Goal: Use online tool/utility: Use online tool/utility

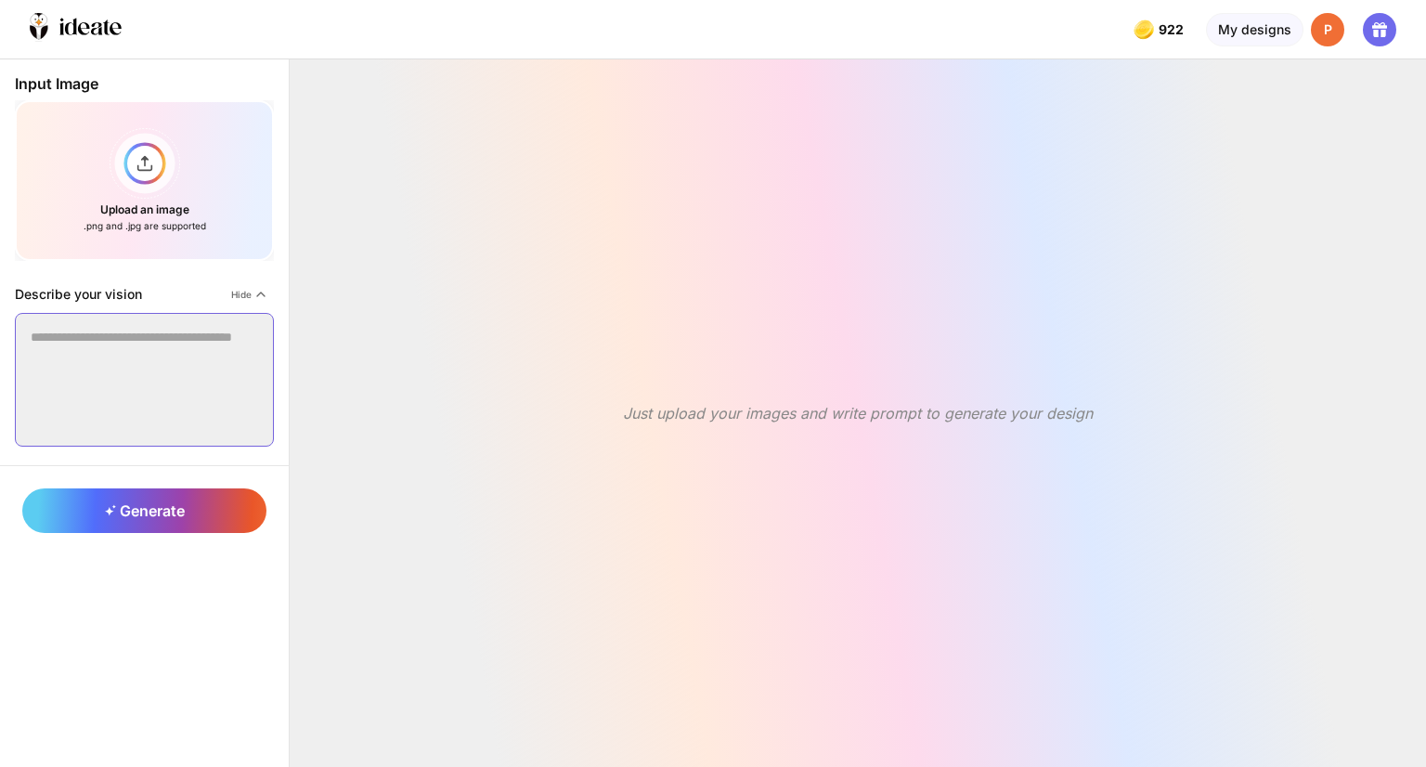
click at [124, 380] on textarea at bounding box center [144, 380] width 259 height 134
paste textarea "**********"
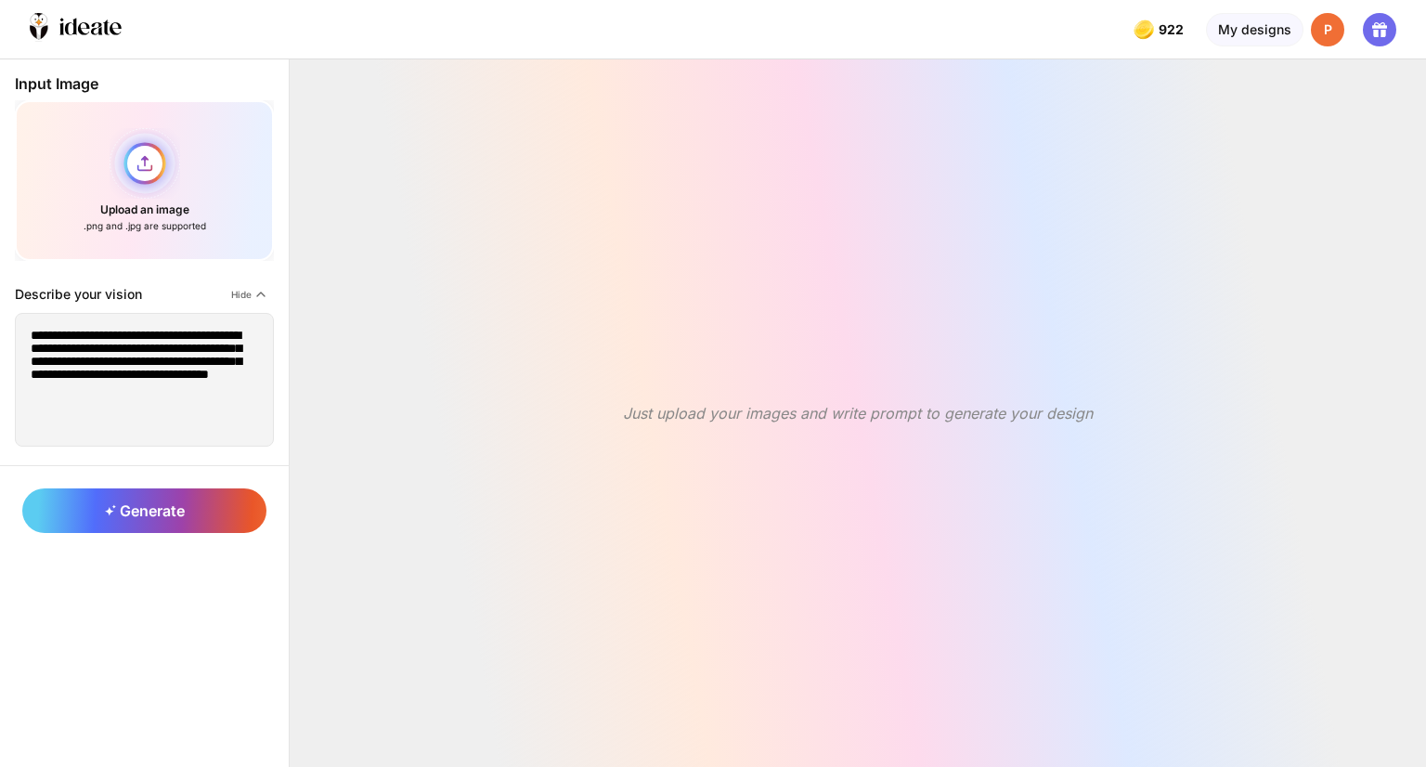
click at [124, 178] on div "Upload an image .png and .jpg are supported" at bounding box center [144, 180] width 259 height 161
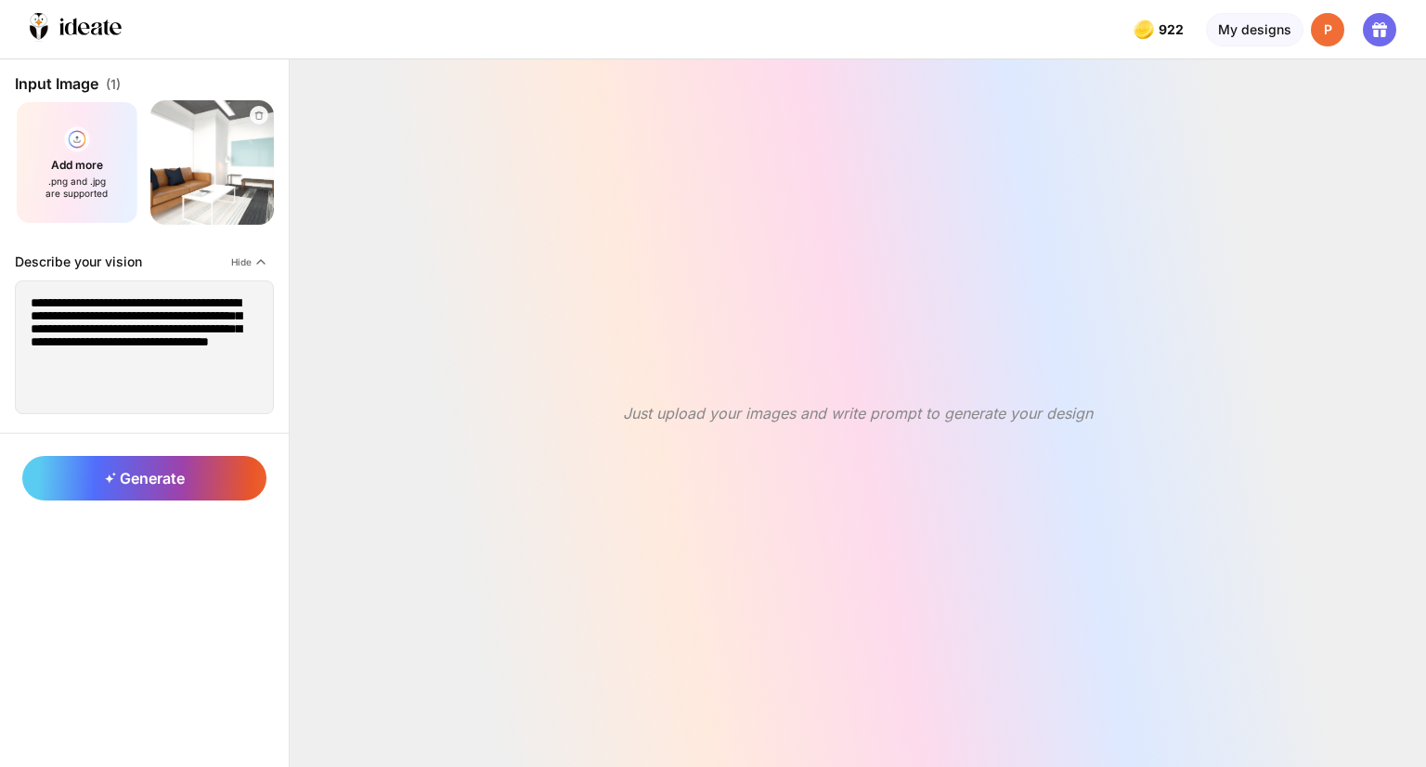
click at [119, 498] on div "Generate" at bounding box center [144, 478] width 289 height 90
click at [149, 495] on div "Generate" at bounding box center [144, 478] width 244 height 45
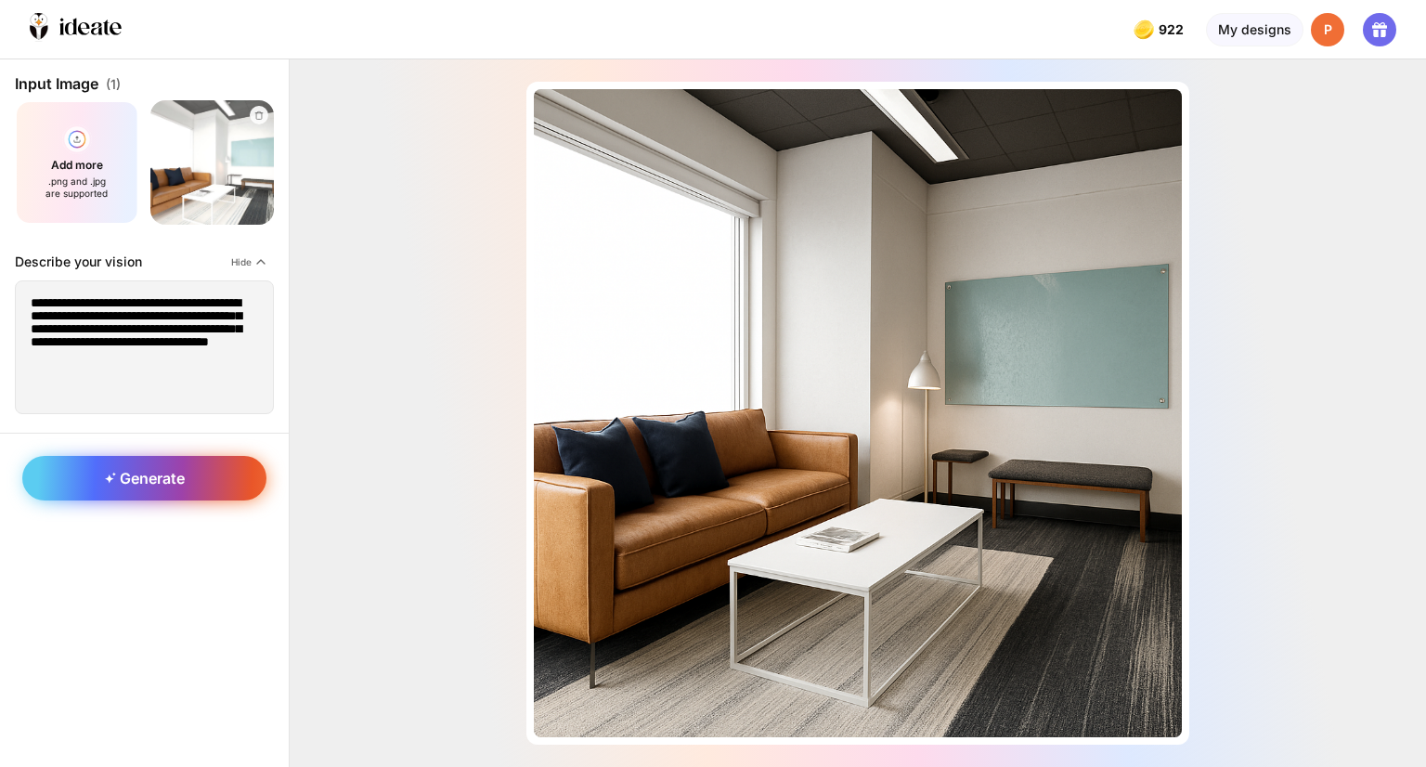
click at [213, 479] on div "Generate" at bounding box center [144, 478] width 244 height 45
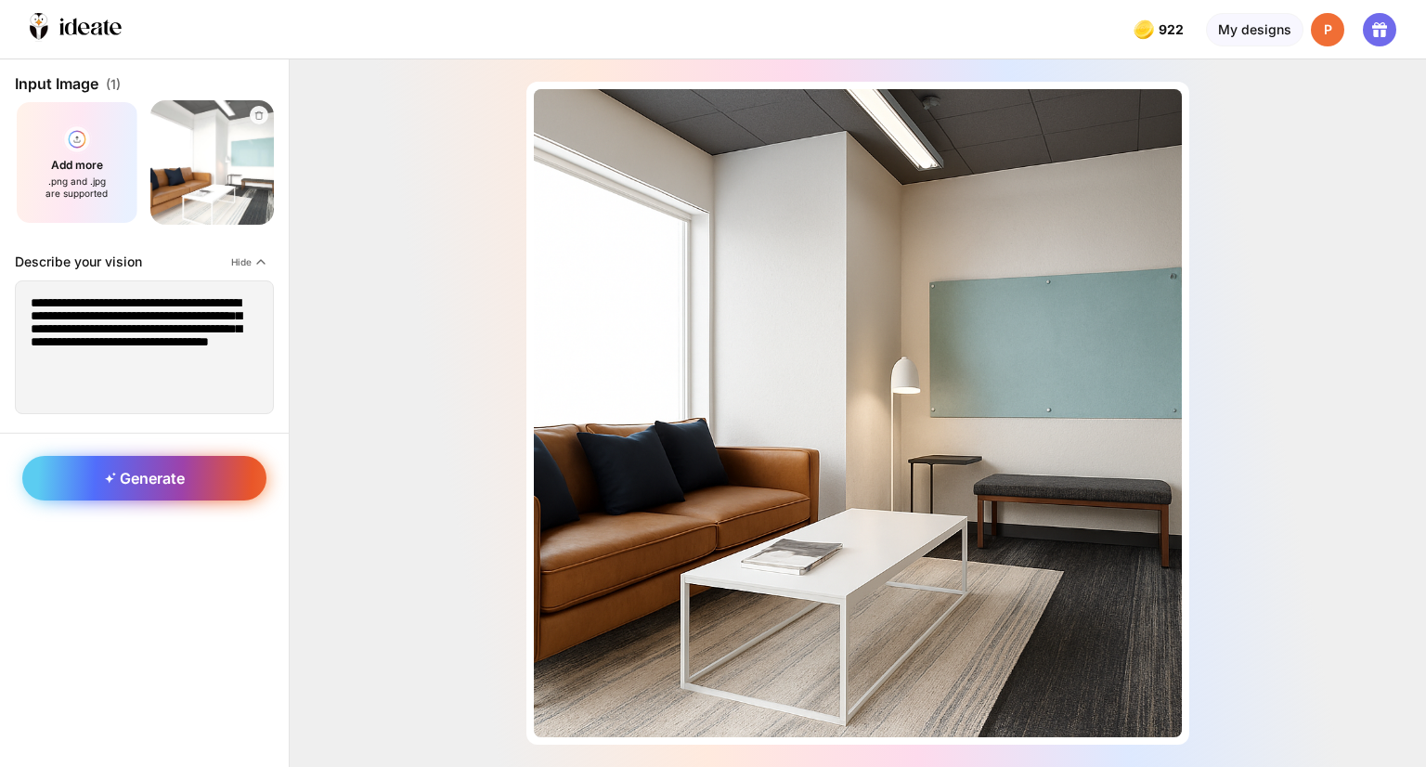
click at [142, 480] on span "Generate" at bounding box center [145, 478] width 80 height 19
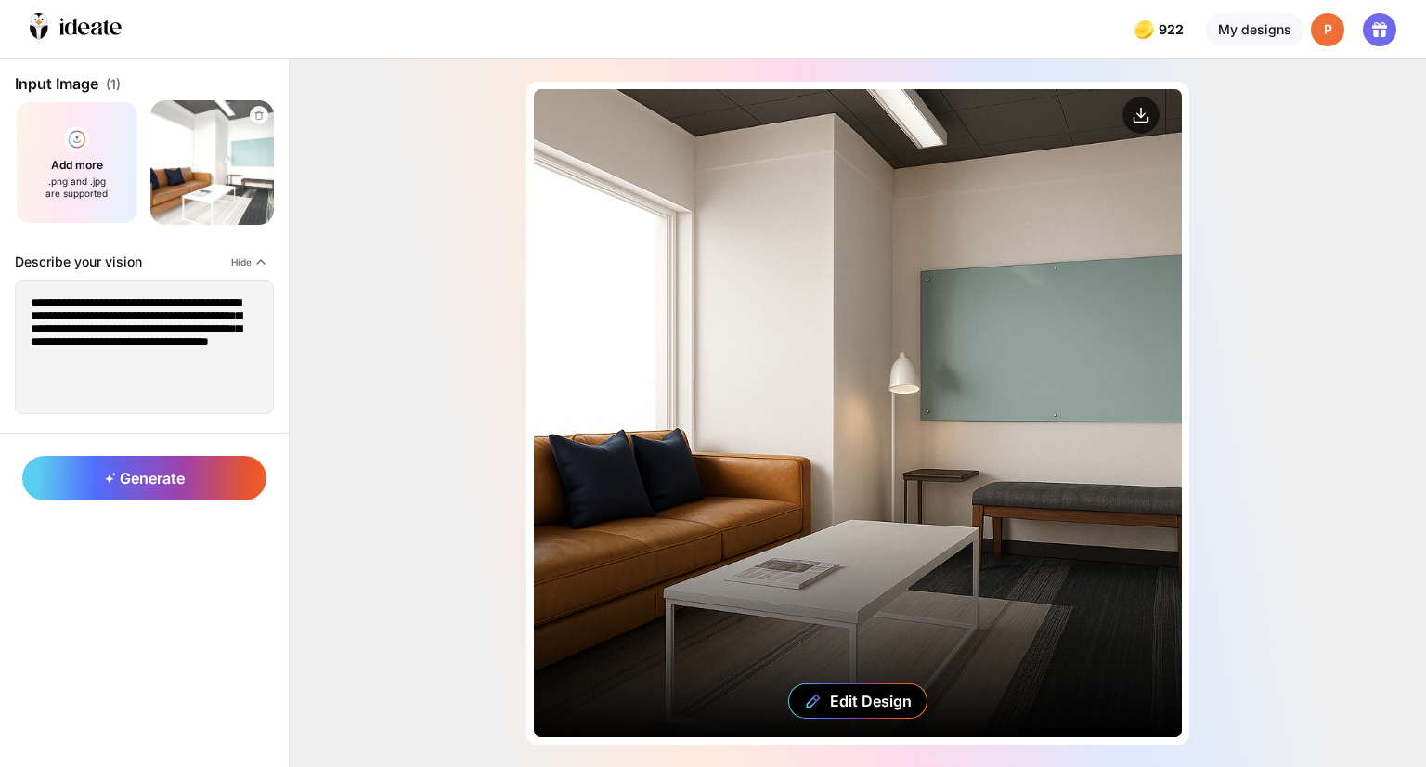
click at [848, 421] on div "Edit Design" at bounding box center [858, 413] width 648 height 648
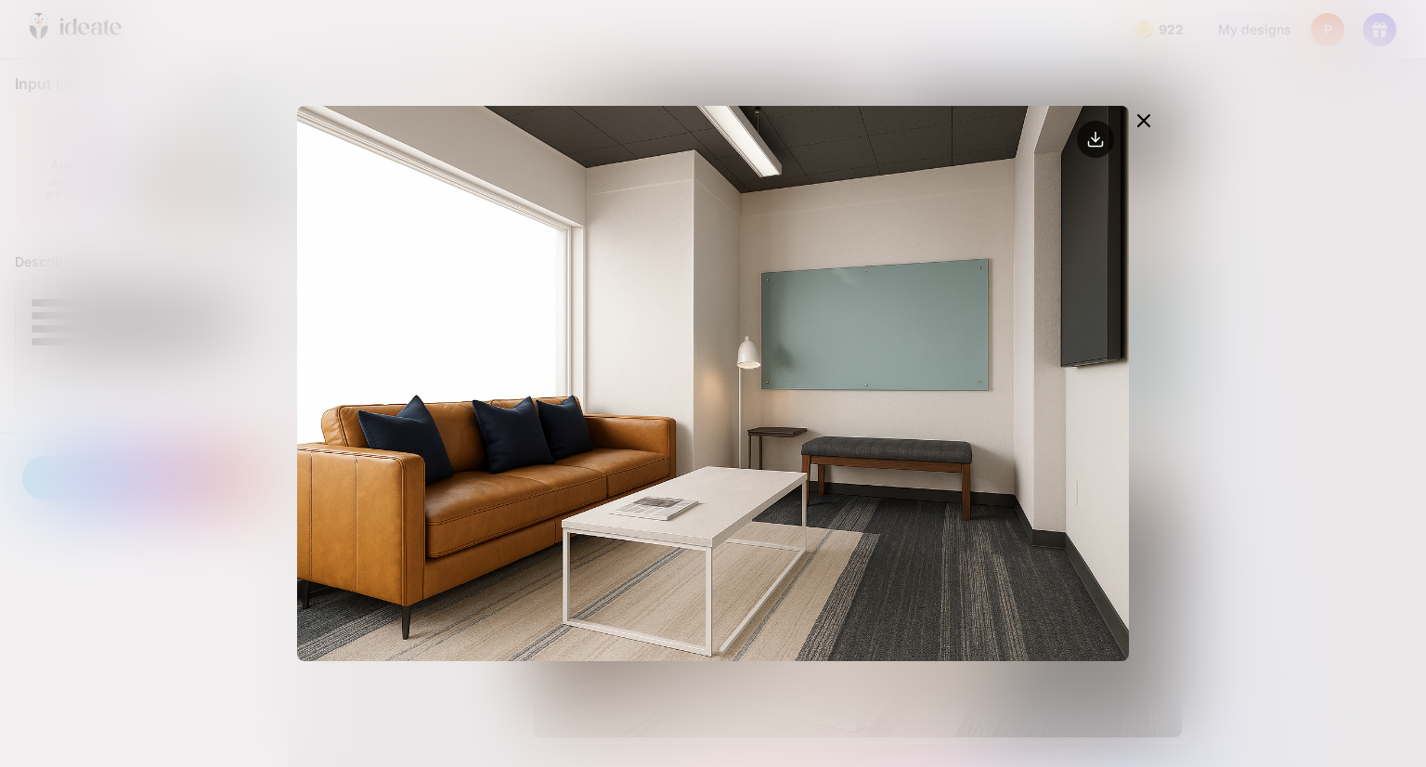
click at [1140, 120] on icon at bounding box center [1143, 121] width 22 height 22
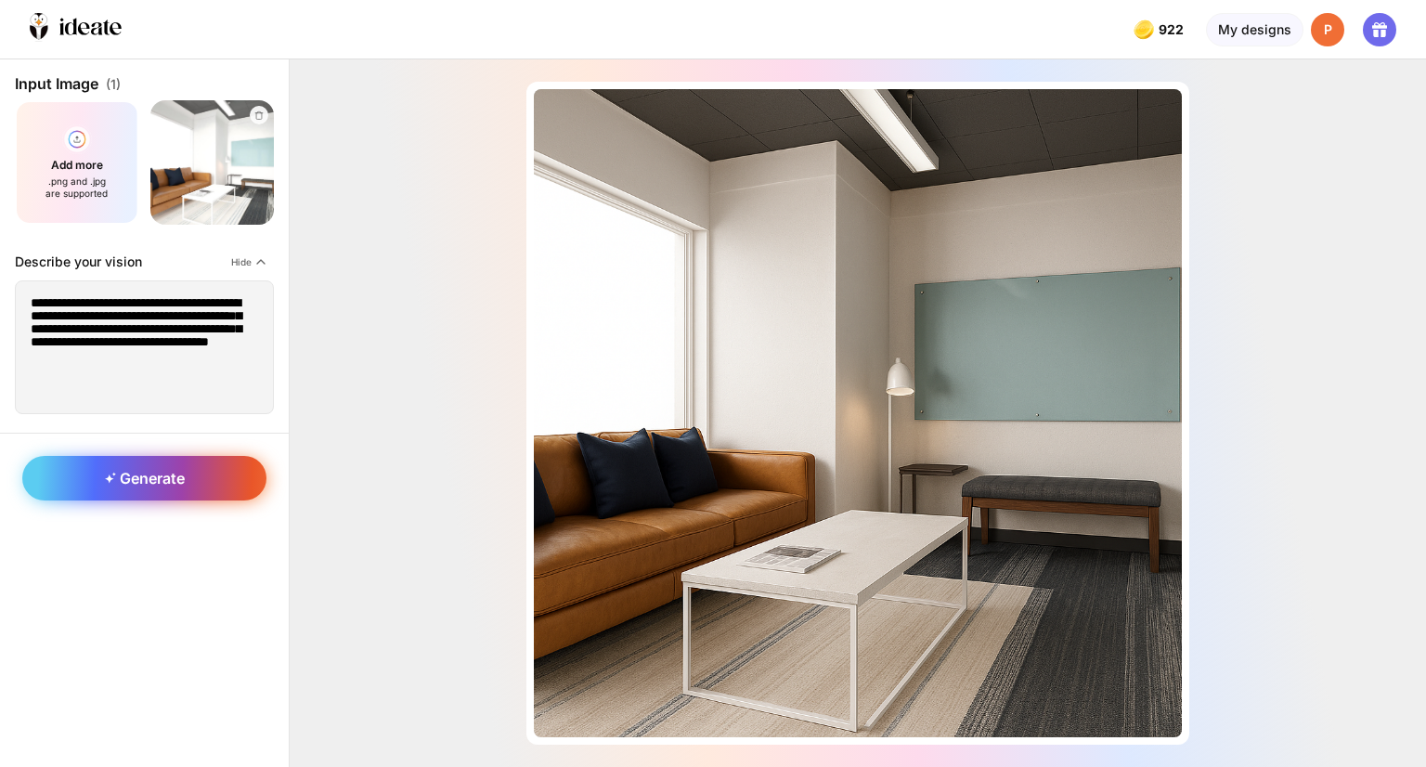
click at [216, 461] on div "Generate" at bounding box center [144, 478] width 244 height 45
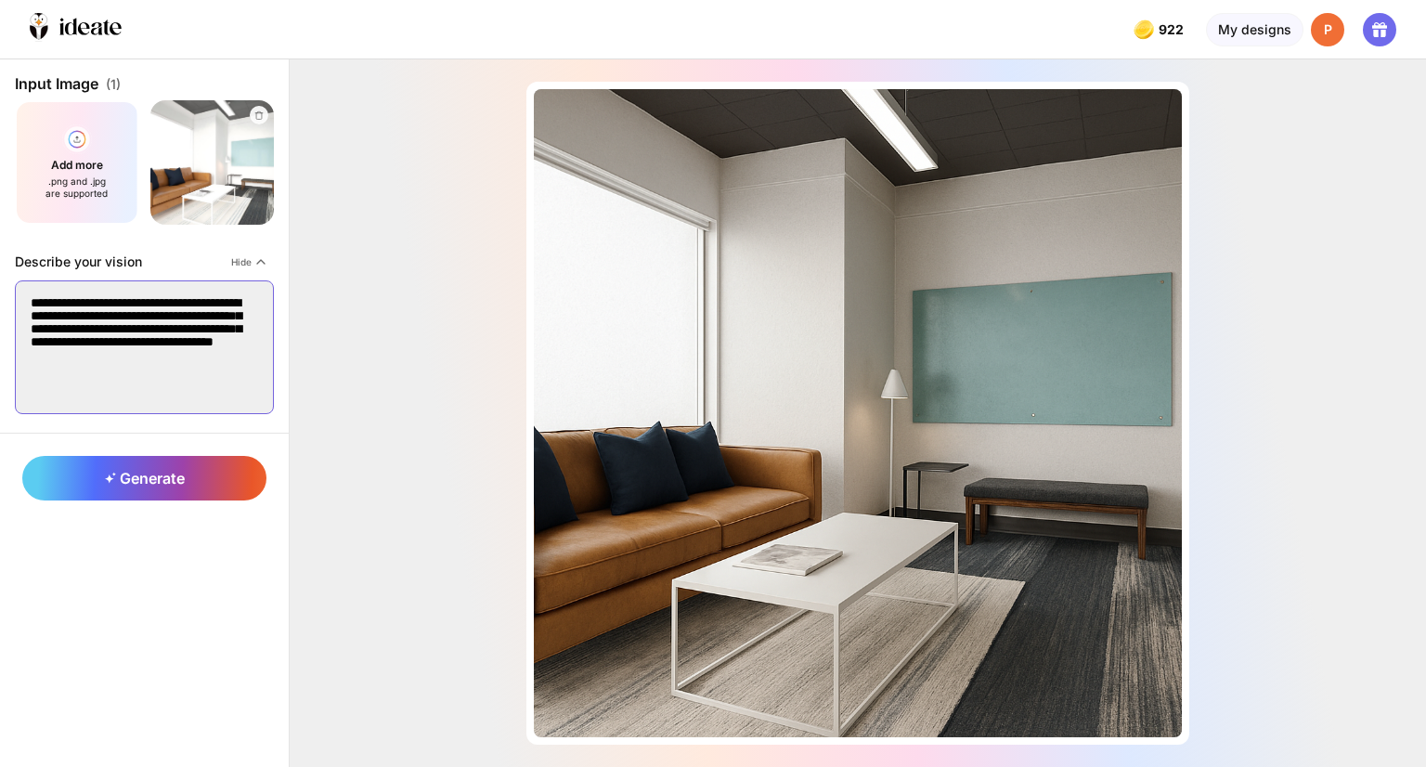
click at [251, 350] on textarea "**********" at bounding box center [144, 347] width 259 height 134
type textarea "**********"
click at [105, 472] on icon at bounding box center [110, 478] width 11 height 12
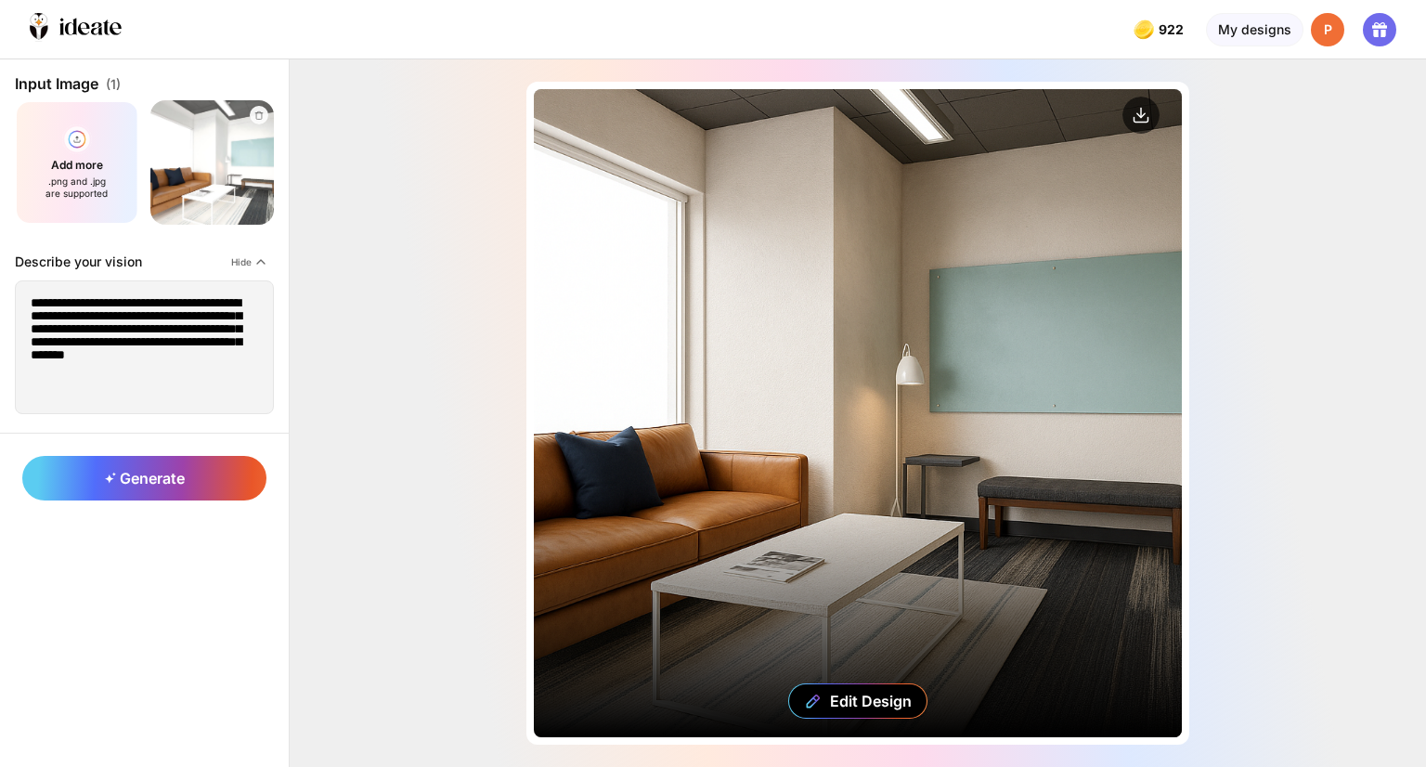
click at [947, 517] on div "Edit Design" at bounding box center [858, 413] width 648 height 648
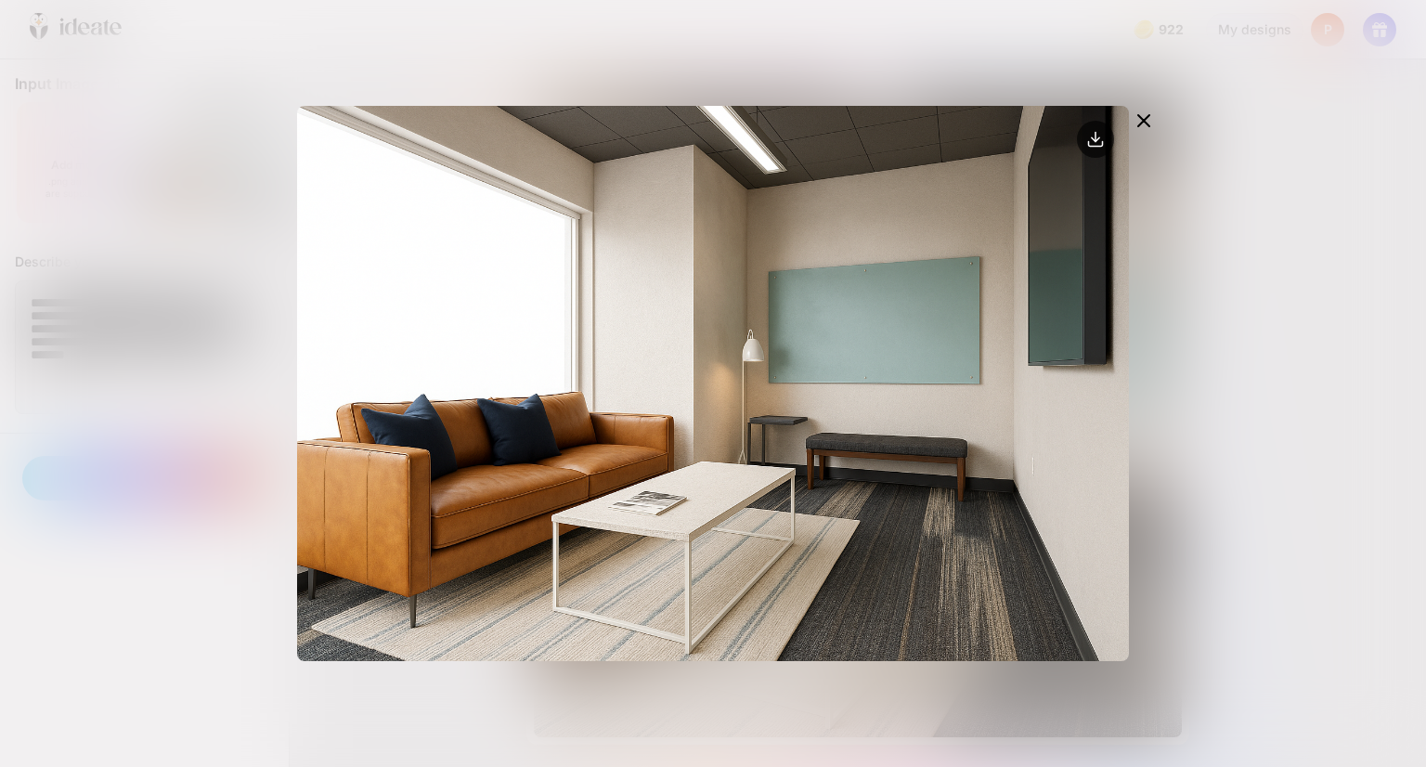
drag, startPoint x: 1143, startPoint y: 120, endPoint x: 887, endPoint y: 71, distance: 260.0
click at [1143, 119] on icon at bounding box center [1143, 120] width 11 height 11
